Goal: Transaction & Acquisition: Register for event/course

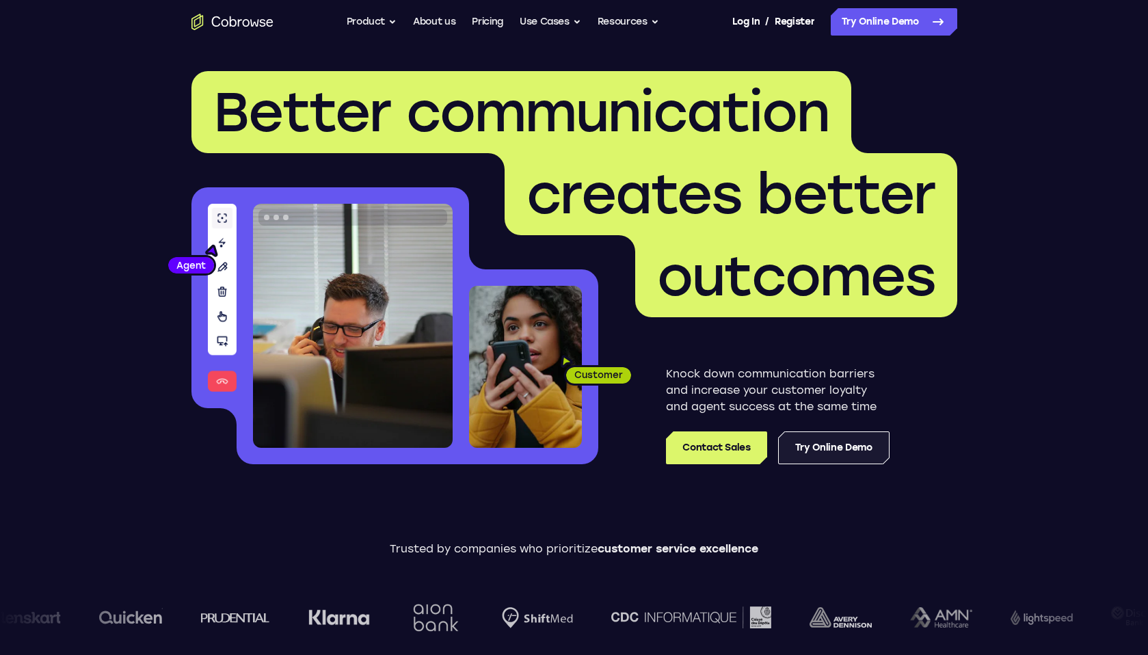
click at [849, 460] on link "Try Online Demo" at bounding box center [833, 448] width 111 height 33
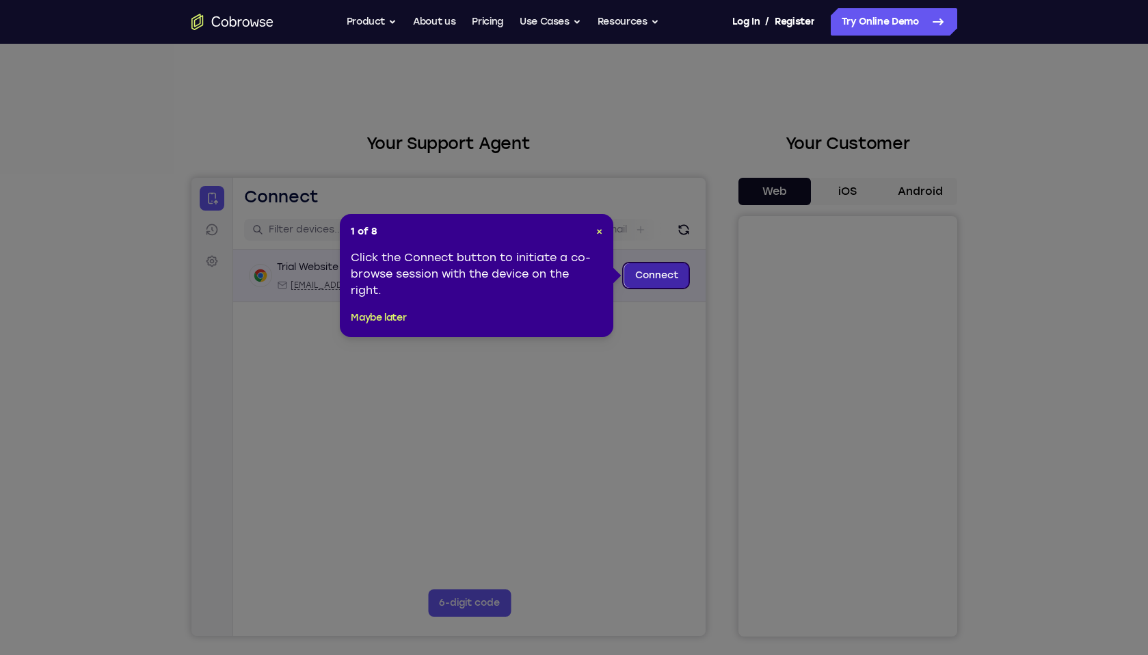
click at [674, 282] on link "Connect" at bounding box center [656, 275] width 65 height 25
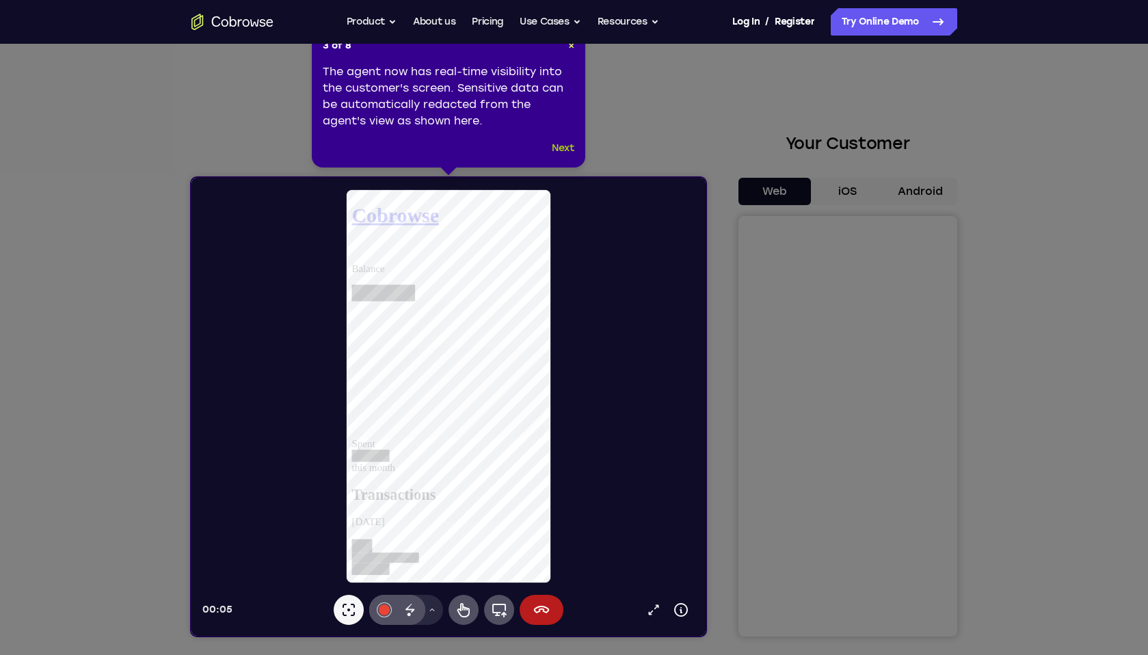
click at [564, 153] on button "Next" at bounding box center [563, 148] width 23 height 16
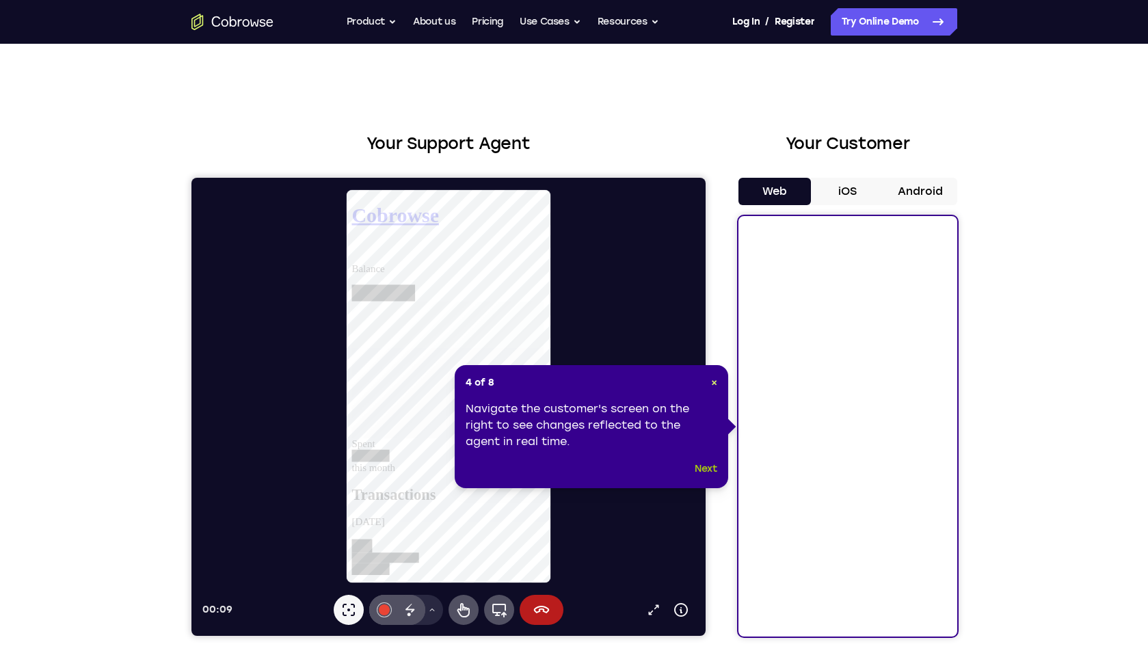
click at [711, 474] on button "Next" at bounding box center [706, 469] width 23 height 16
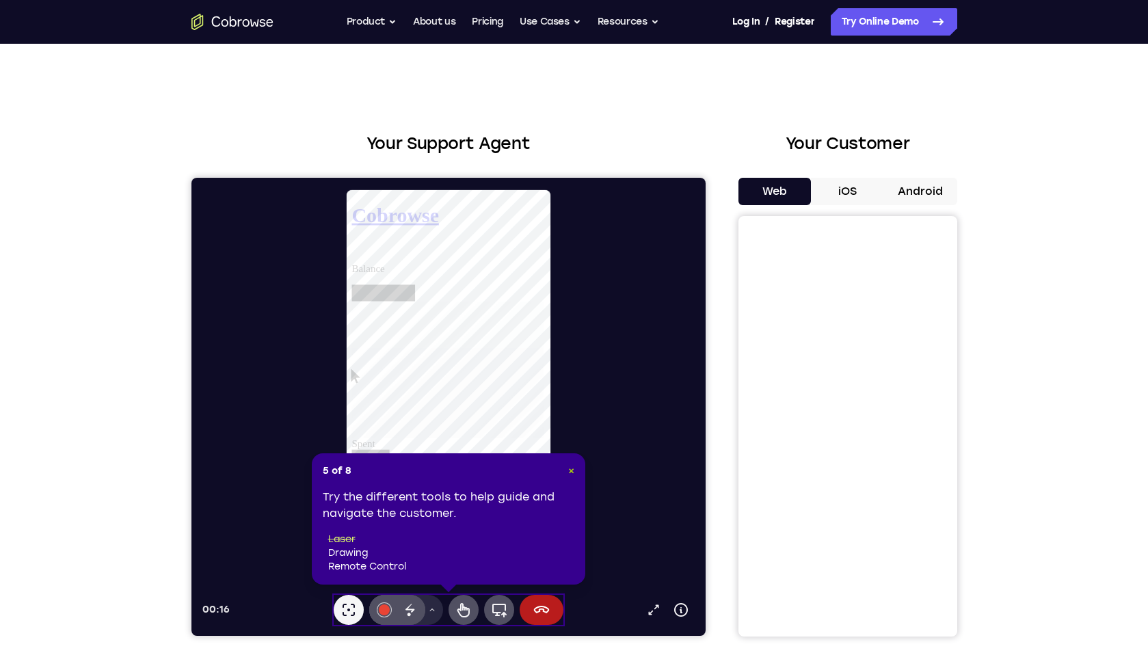
click at [570, 471] on span "×" at bounding box center [571, 471] width 6 height 12
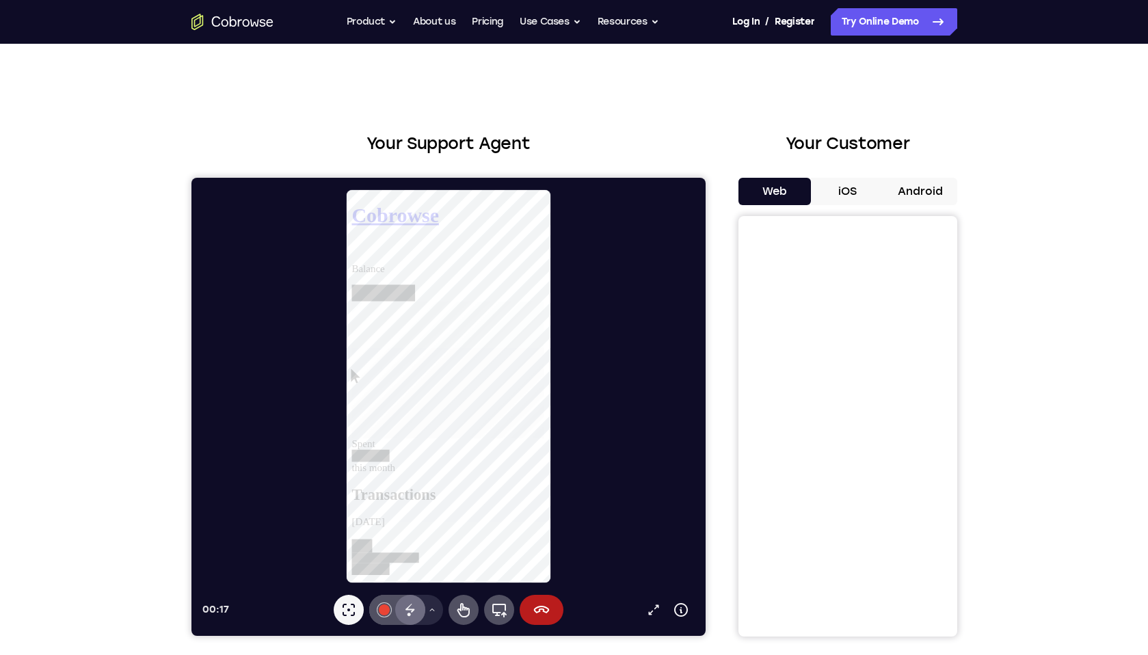
click at [410, 609] on icon at bounding box center [409, 608] width 9 height 9
click at [352, 612] on icon at bounding box center [348, 610] width 16 height 16
click at [388, 613] on button "#e94435" at bounding box center [384, 610] width 30 height 30
click at [389, 499] on div "Select color #3c4044 Select color #34a853 Select color #e94435 Select color #10…" at bounding box center [384, 520] width 36 height 131
click at [389, 603] on button "#e94435" at bounding box center [384, 610] width 30 height 30
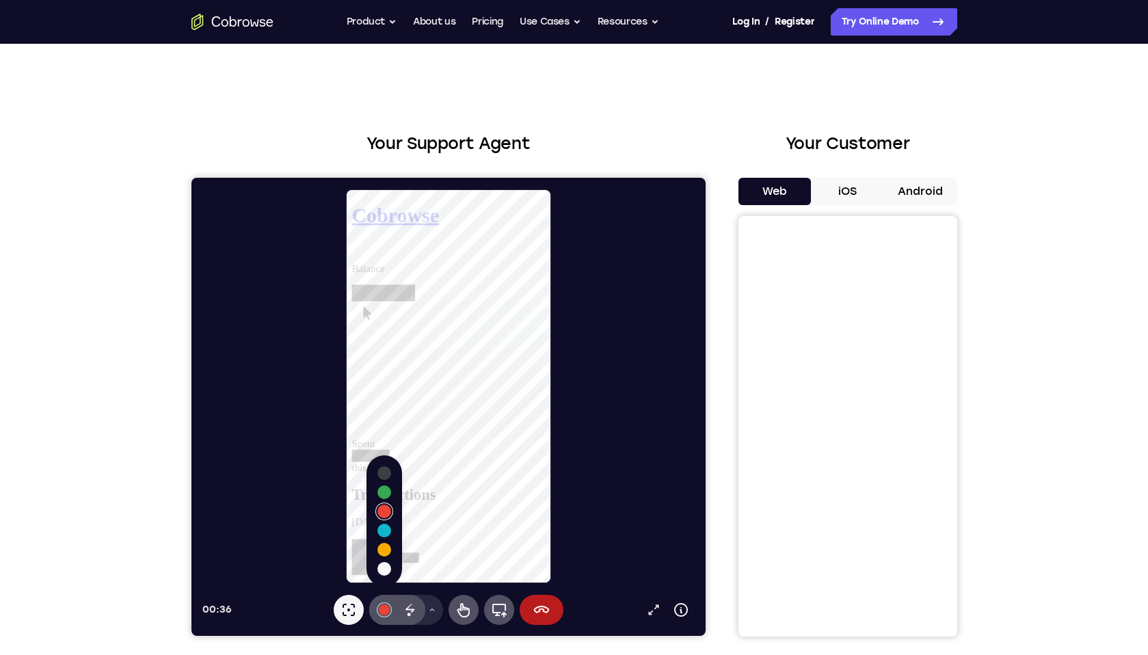
click at [387, 499] on div "Select color #34a853" at bounding box center [384, 493] width 14 height 14
click at [406, 619] on div "Disappearing ink" at bounding box center [410, 610] width 30 height 30
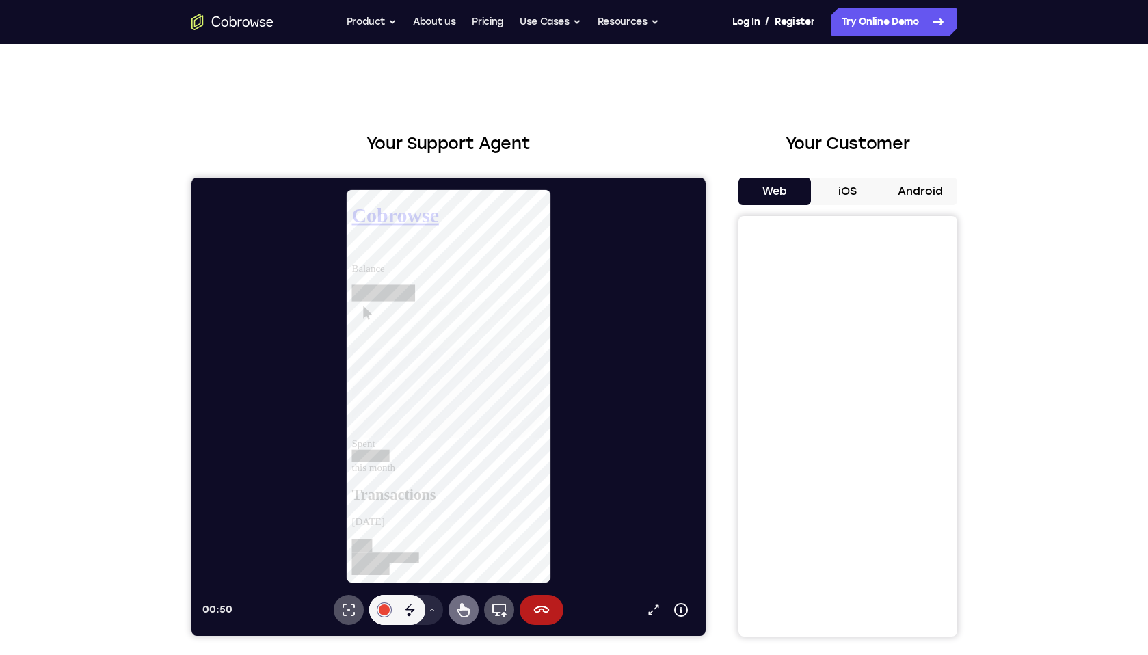
click at [475, 610] on button "Remote control" at bounding box center [463, 610] width 30 height 30
click at [479, 551] on link at bounding box center [456, 576] width 208 height 51
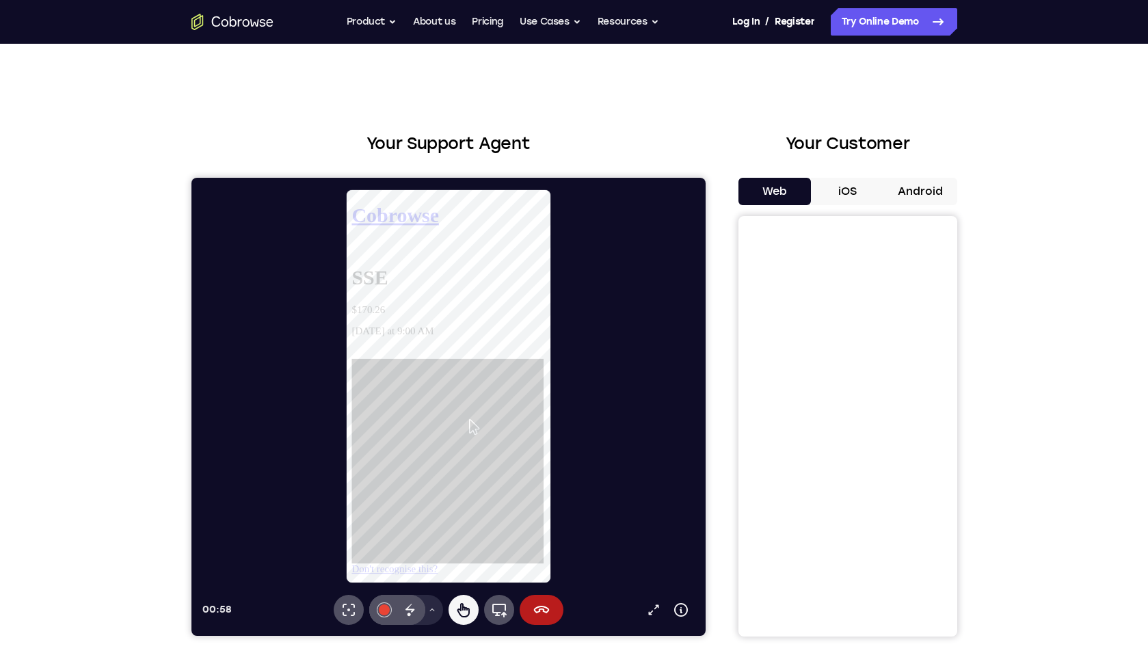
click at [443, 589] on link "Don't recognise this?" at bounding box center [398, 595] width 92 height 12
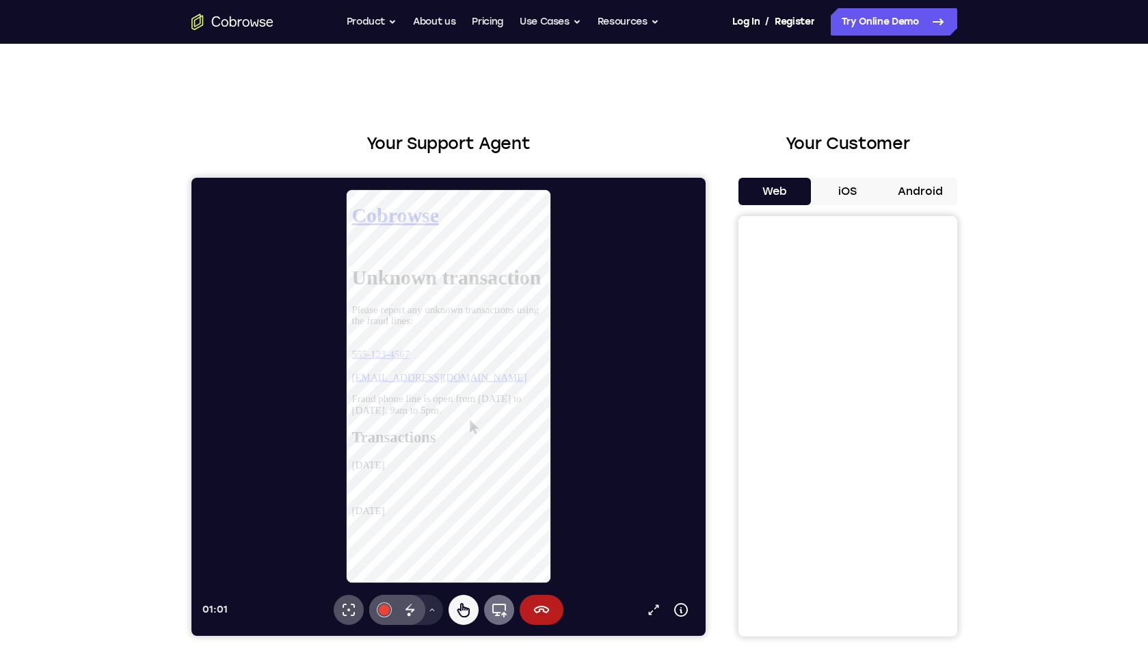
click at [509, 618] on button "Full device" at bounding box center [499, 610] width 30 height 30
click at [532, 609] on button "End session" at bounding box center [541, 610] width 44 height 30
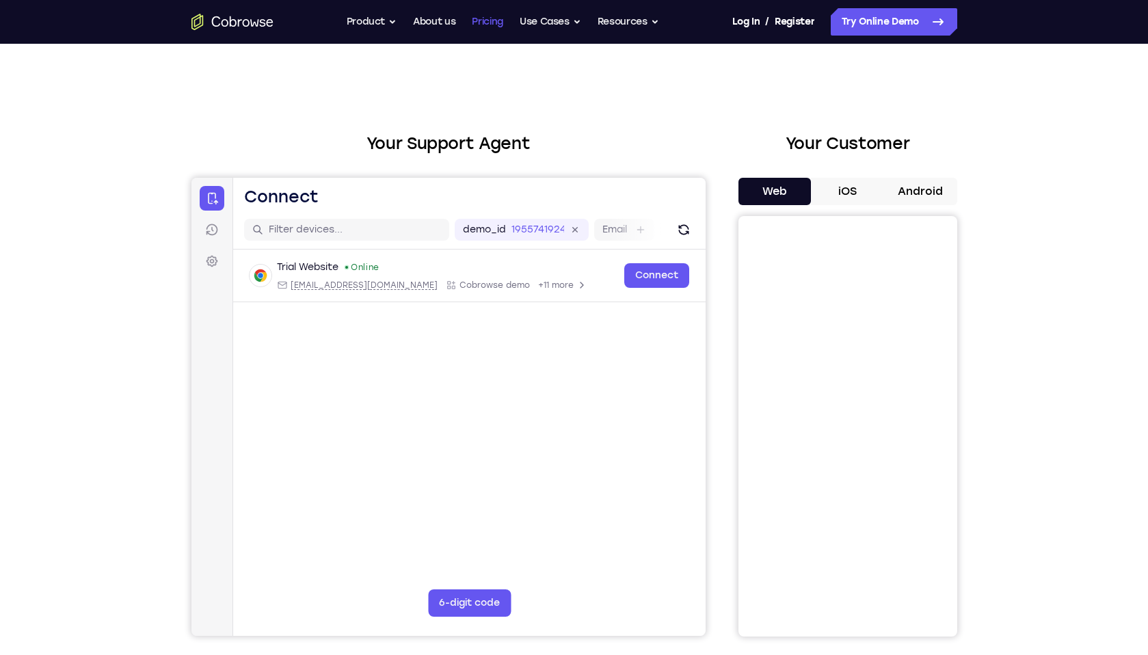
click at [493, 27] on link "Pricing" at bounding box center [487, 21] width 31 height 27
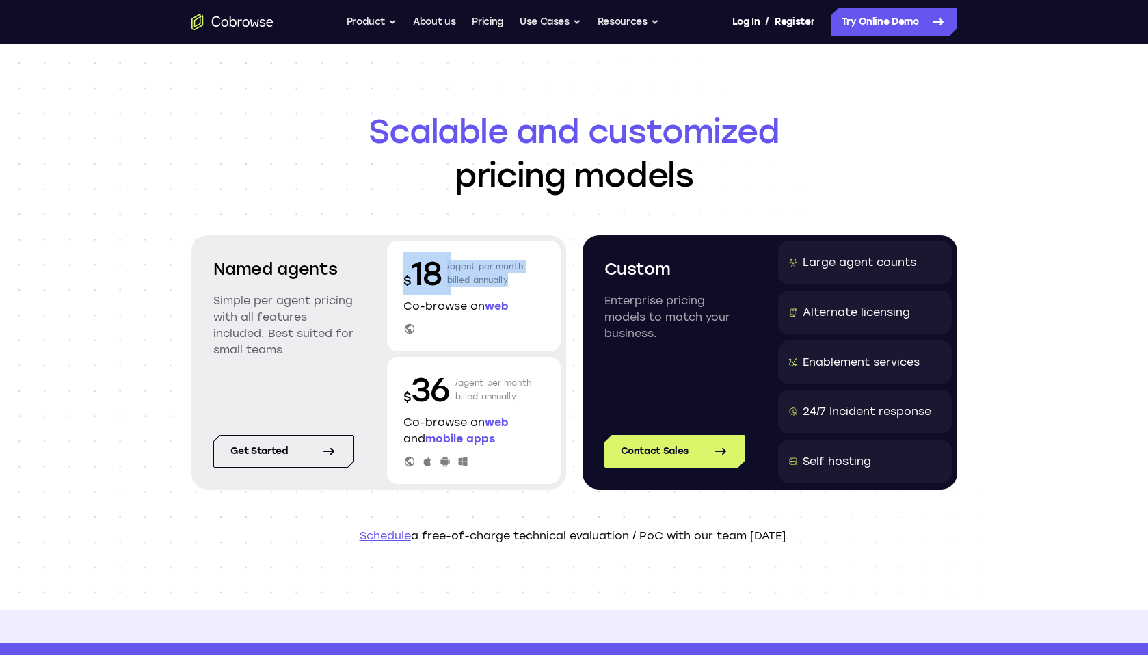
drag, startPoint x: 406, startPoint y: 267, endPoint x: 479, endPoint y: 293, distance: 77.4
click at [479, 293] on div "$ 18 /agent per month billed annually" at bounding box center [474, 274] width 141 height 44
click at [479, 293] on p "/agent per month billed annually" at bounding box center [485, 274] width 77 height 44
click at [454, 306] on p "Co-browse on web" at bounding box center [474, 306] width 141 height 16
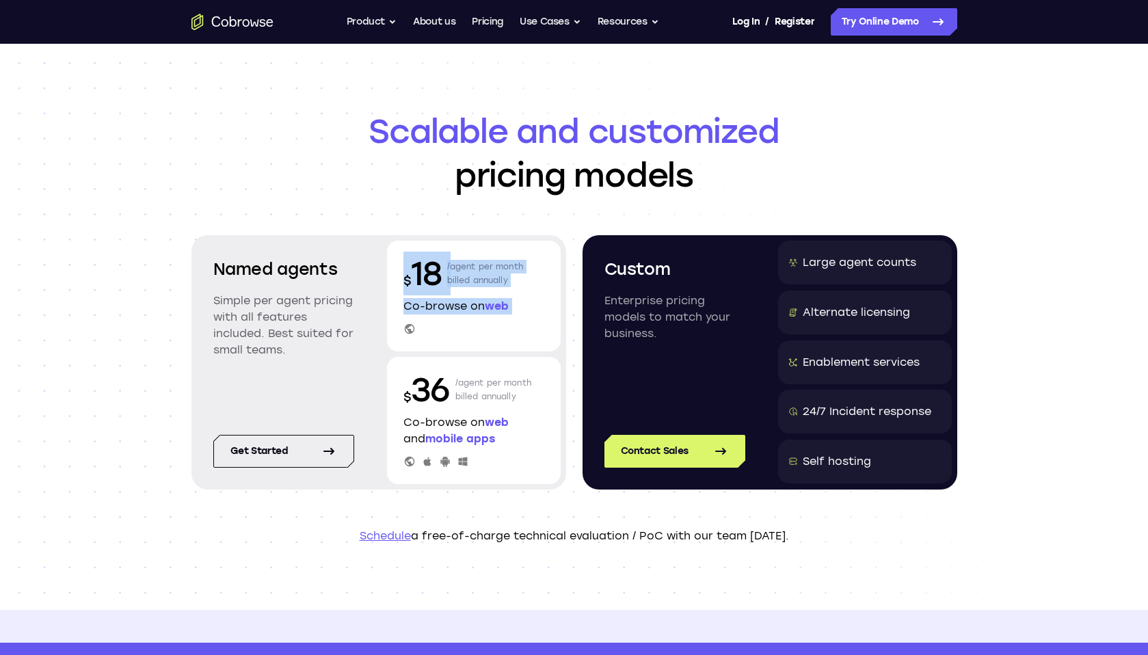
drag, startPoint x: 454, startPoint y: 306, endPoint x: 444, endPoint y: 256, distance: 51.6
click at [444, 256] on div "$ 18 /agent per month billed annually Co-browse on web" at bounding box center [474, 296] width 174 height 111
click at [546, 19] on button "Use Cases" at bounding box center [551, 21] width 62 height 27
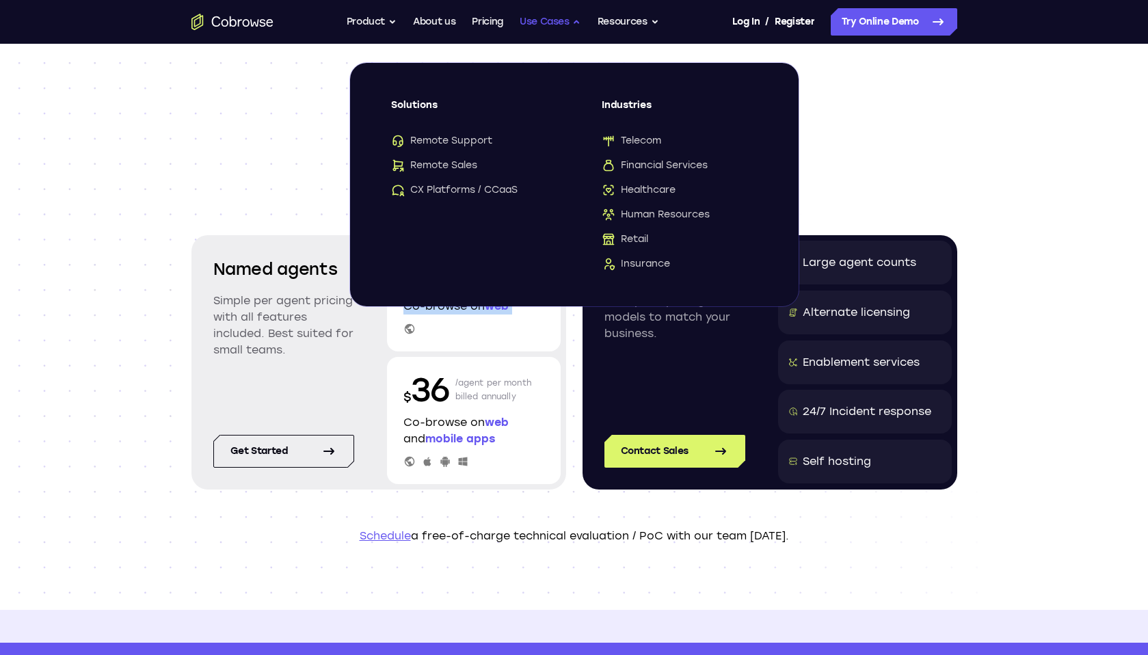
click at [552, 14] on button "Use Cases" at bounding box center [551, 21] width 62 height 27
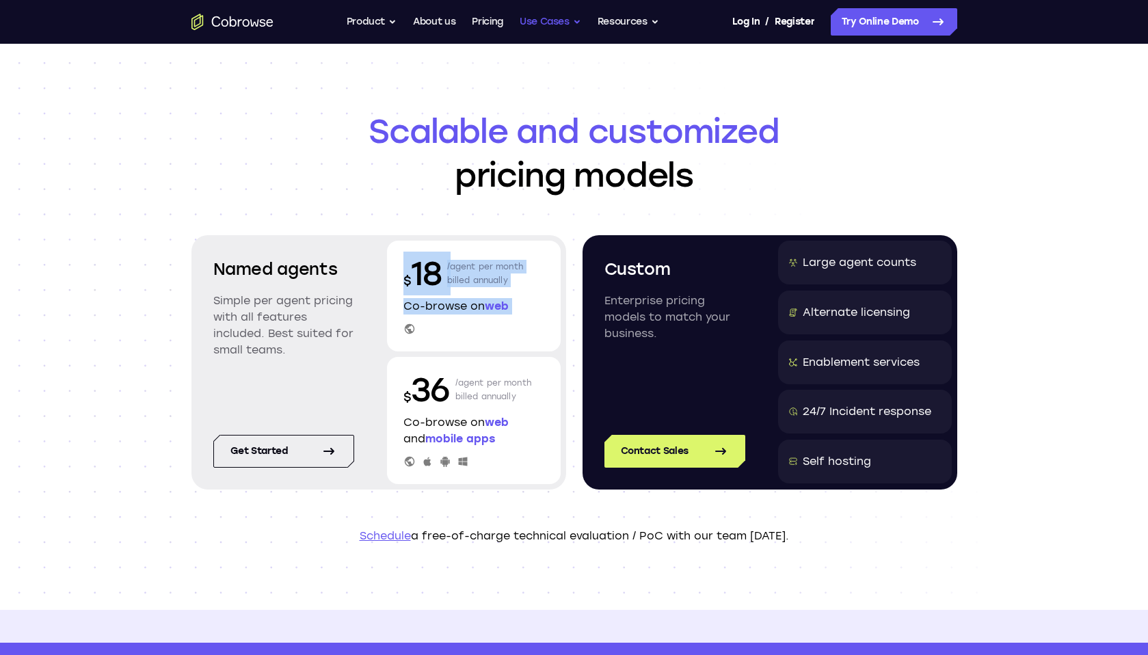
click at [548, 22] on button "Use Cases" at bounding box center [551, 21] width 62 height 27
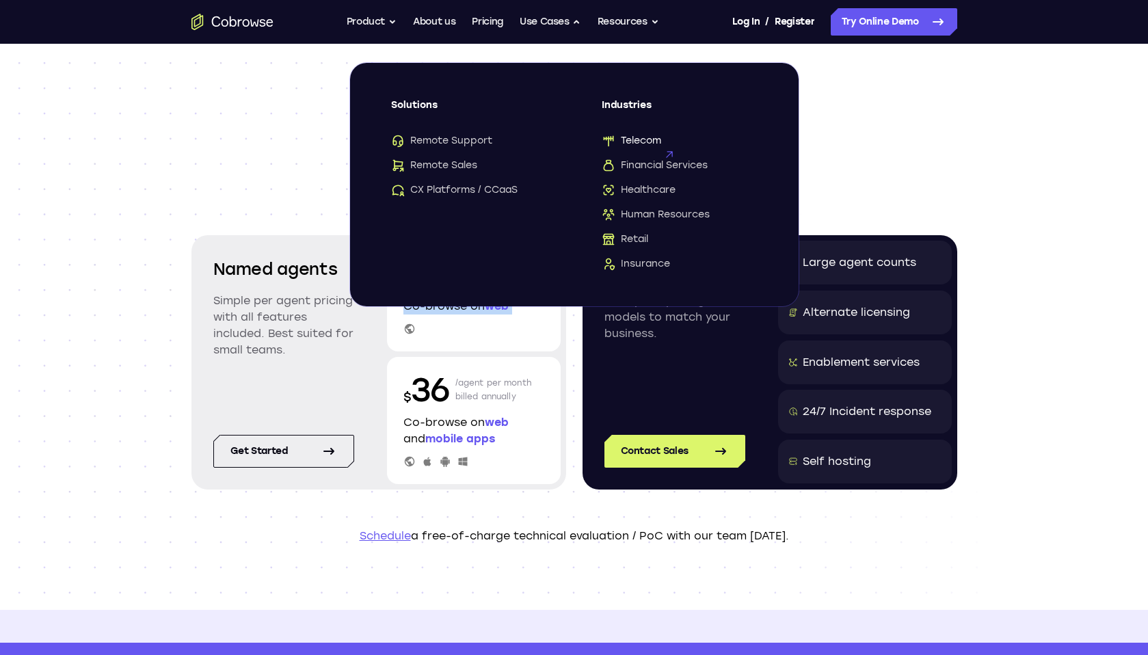
click at [640, 146] on span "Telecom" at bounding box center [632, 141] width 60 height 14
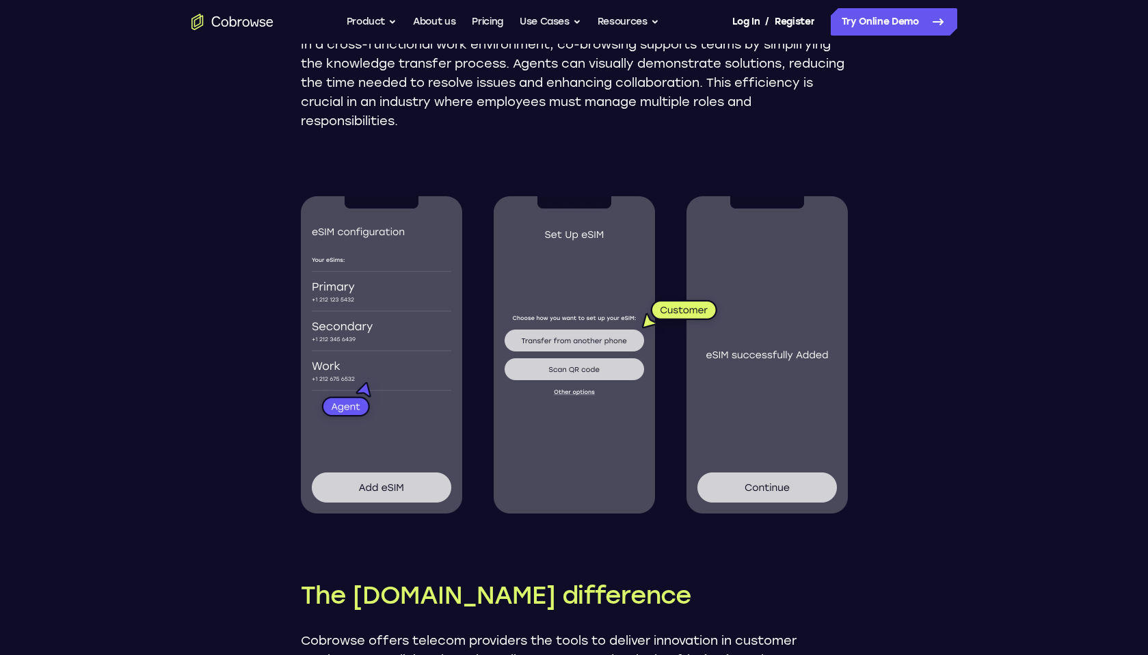
scroll to position [1706, 0]
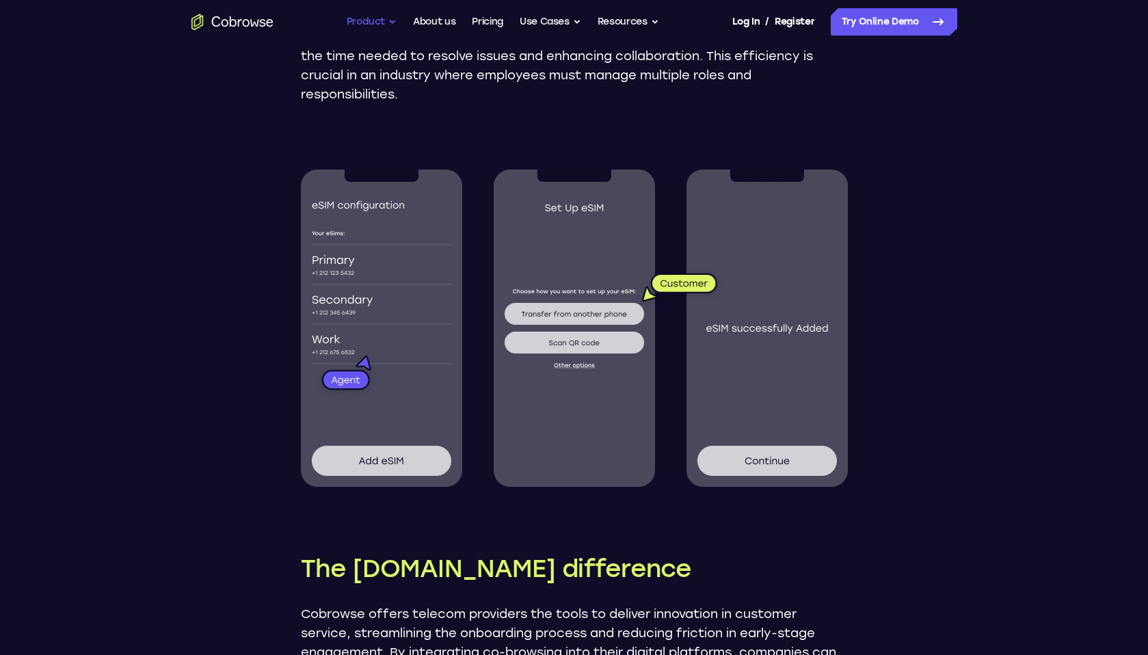
click at [386, 25] on button "Product" at bounding box center [372, 21] width 51 height 27
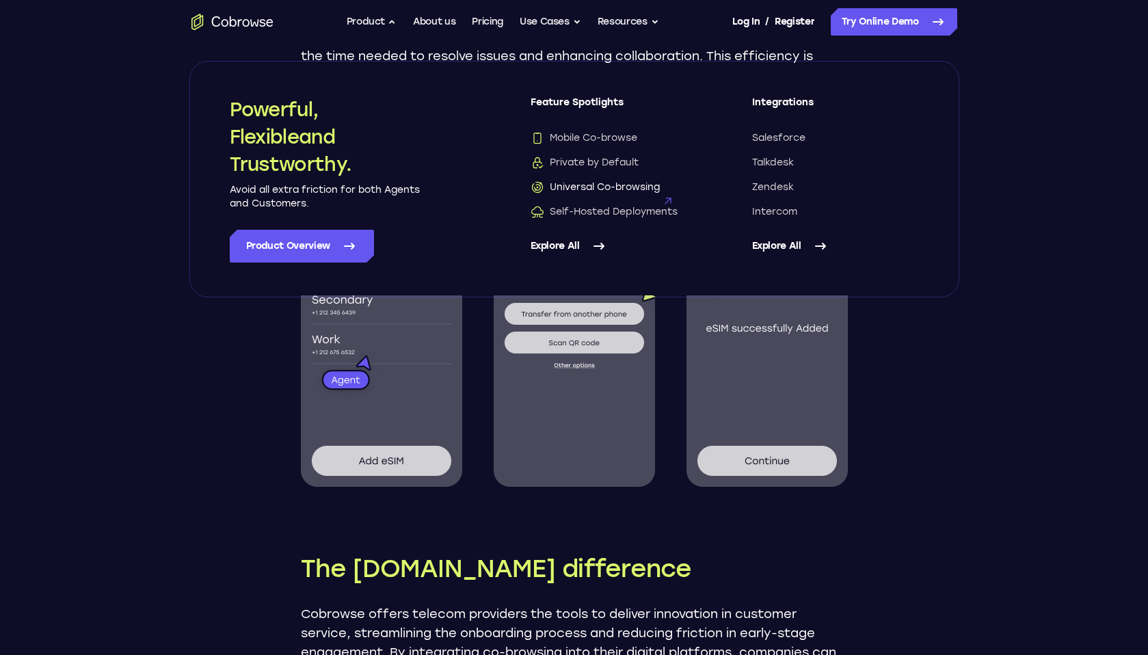
click at [617, 184] on span "Universal Co-browsing" at bounding box center [595, 188] width 129 height 14
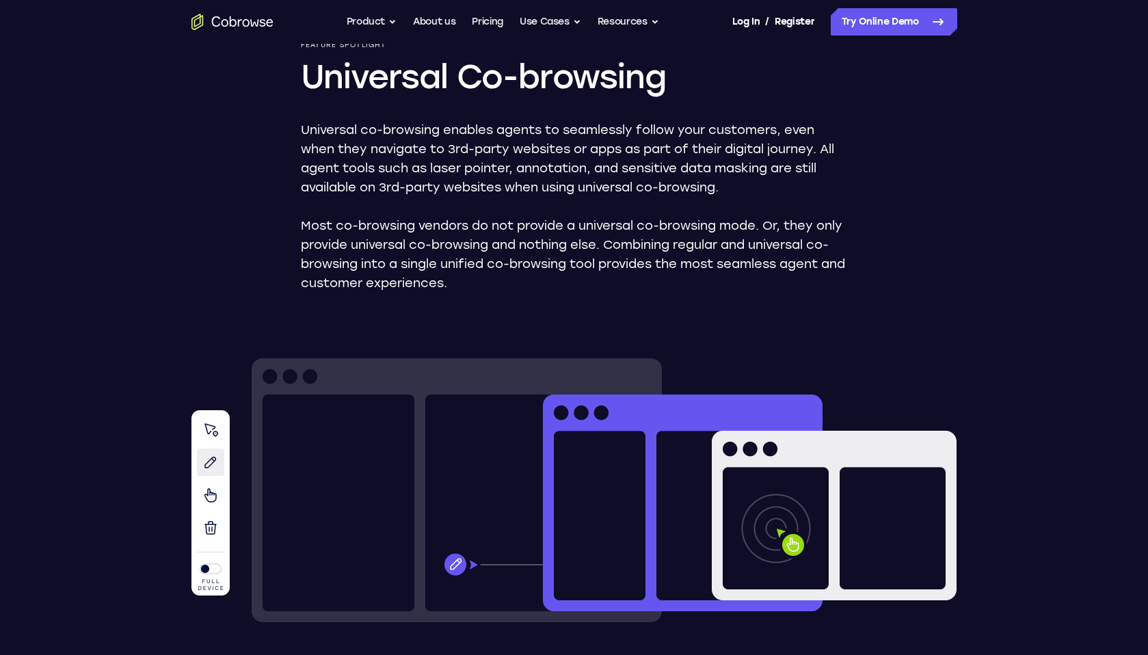
scroll to position [146, 0]
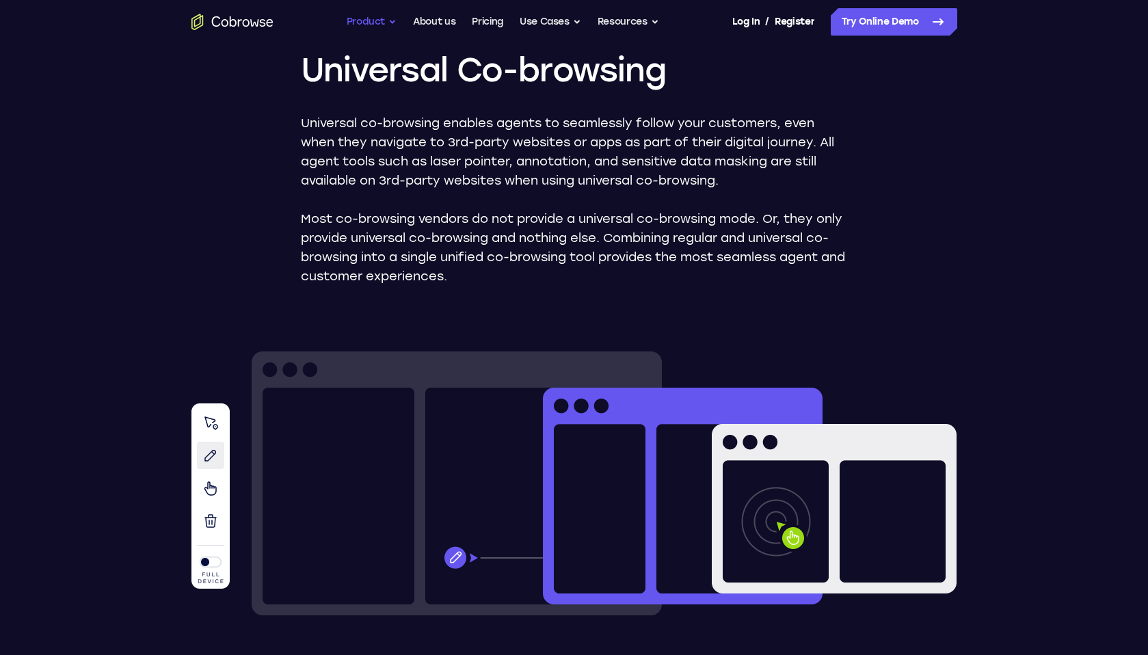
click at [371, 19] on button "Product" at bounding box center [372, 21] width 51 height 27
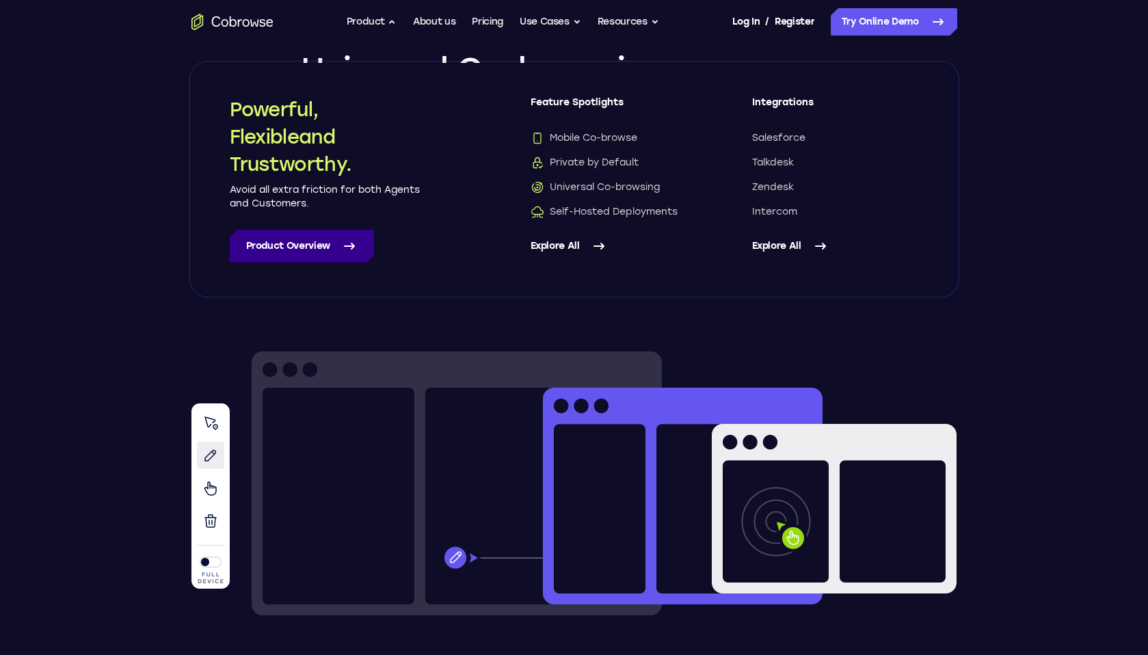
click at [364, 240] on link "Product Overview" at bounding box center [302, 246] width 144 height 33
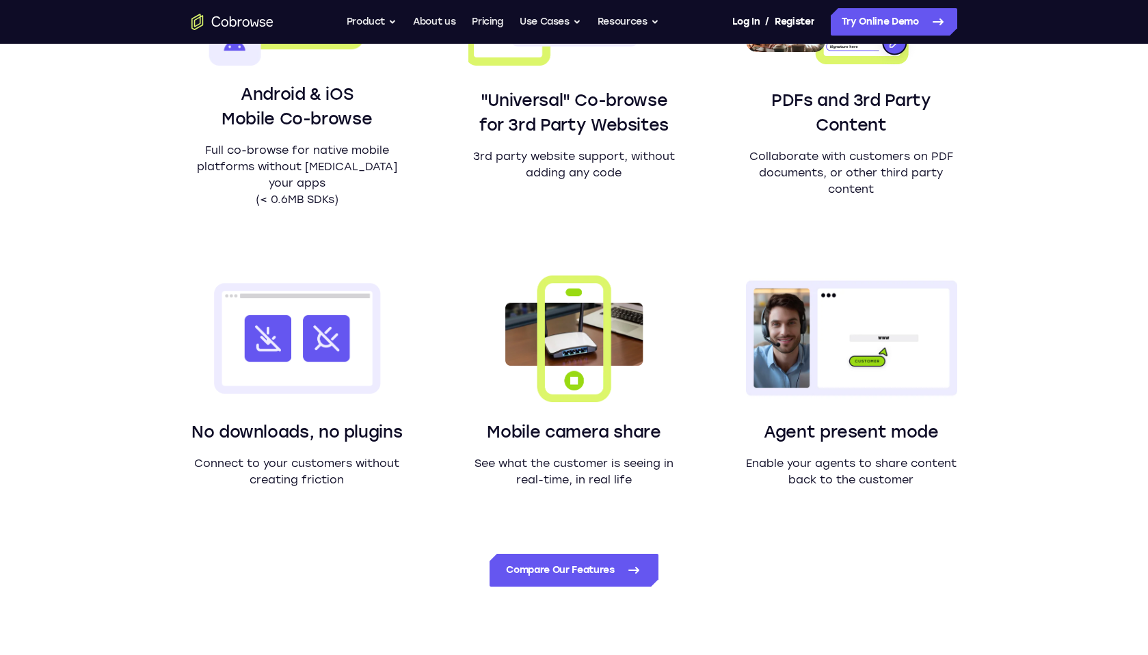
scroll to position [1054, 0]
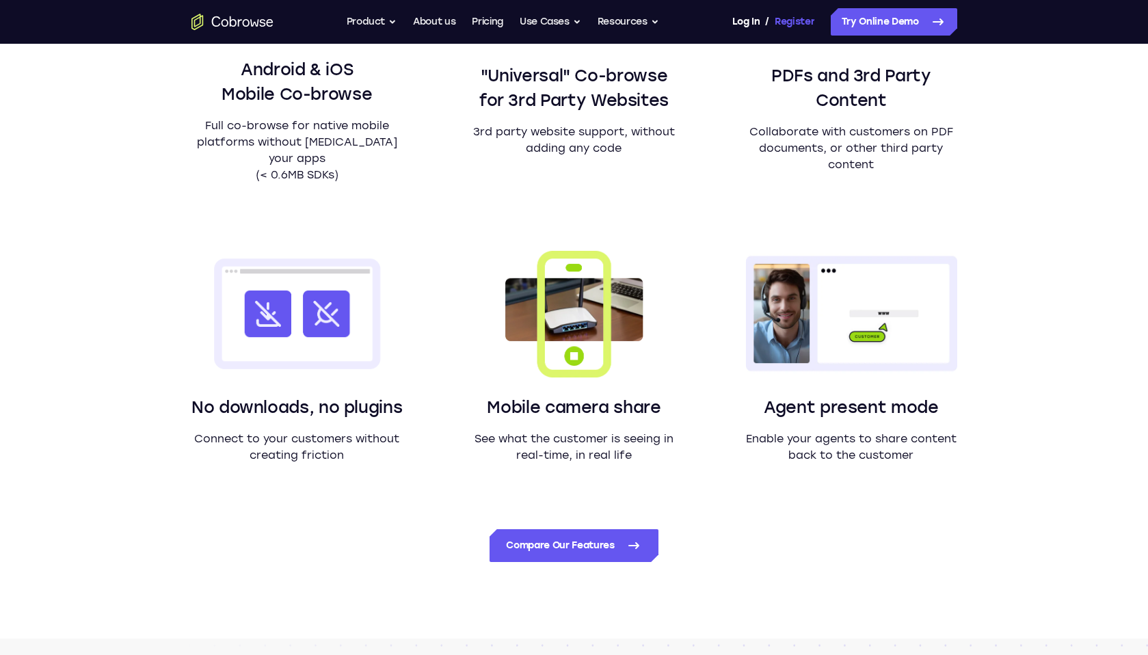
click at [792, 30] on link "Register" at bounding box center [795, 21] width 40 height 27
